Goal: Find specific page/section: Find specific page/section

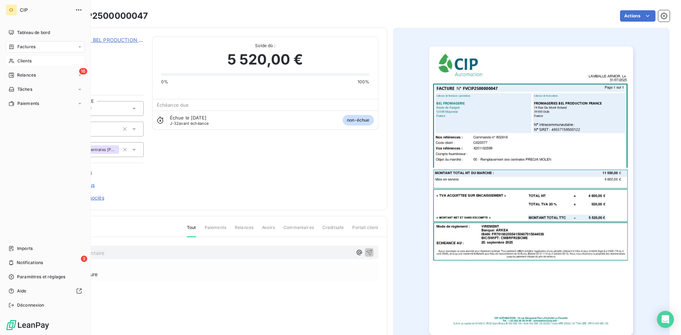
click at [26, 59] on span "Clients" at bounding box center [24, 61] width 14 height 6
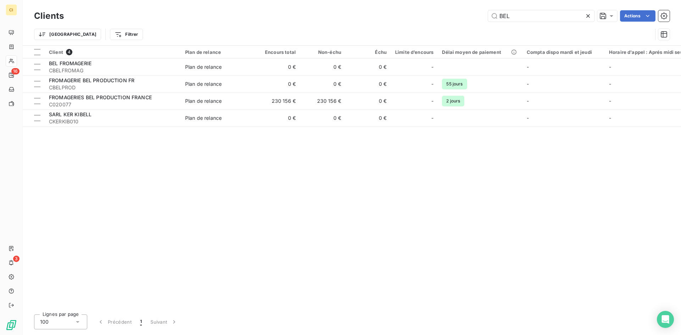
drag, startPoint x: 499, startPoint y: 16, endPoint x: 483, endPoint y: 18, distance: 15.7
click at [483, 18] on div "BEL Actions" at bounding box center [371, 15] width 598 height 11
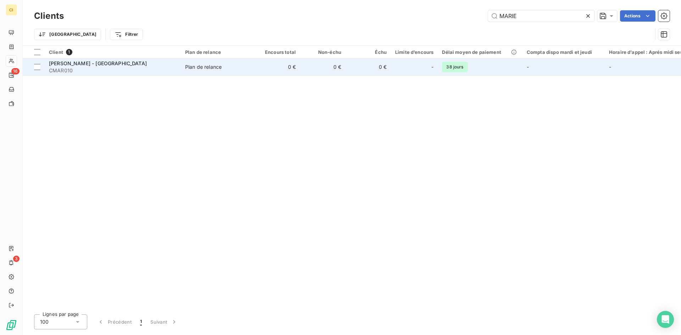
type input "MARIE"
click at [194, 70] on div "Plan de relance" at bounding box center [203, 67] width 37 height 7
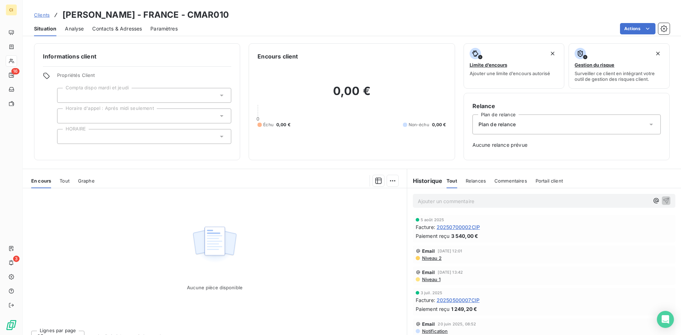
click at [110, 27] on span "Contacts & Adresses" at bounding box center [117, 28] width 50 height 7
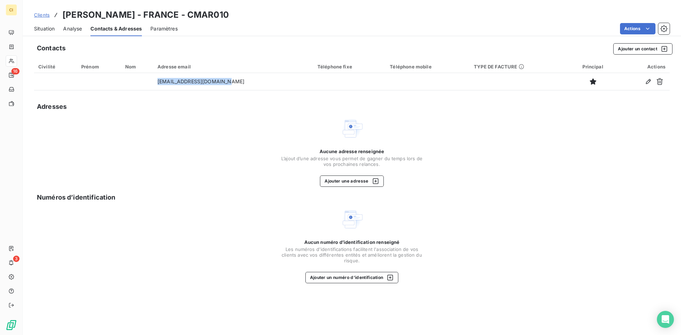
drag, startPoint x: 229, startPoint y: 84, endPoint x: 155, endPoint y: 91, distance: 74.1
click at [155, 91] on div "Contacts Ajouter un contact Civilité Prénom Nom Adresse email Téléphone fixe Té…" at bounding box center [352, 187] width 659 height 296
copy table "Civilité Prénom Nom Adresse email Téléphone fixe Téléphone mobile TYPE DE FACTU…"
